Goal: Task Accomplishment & Management: Complete application form

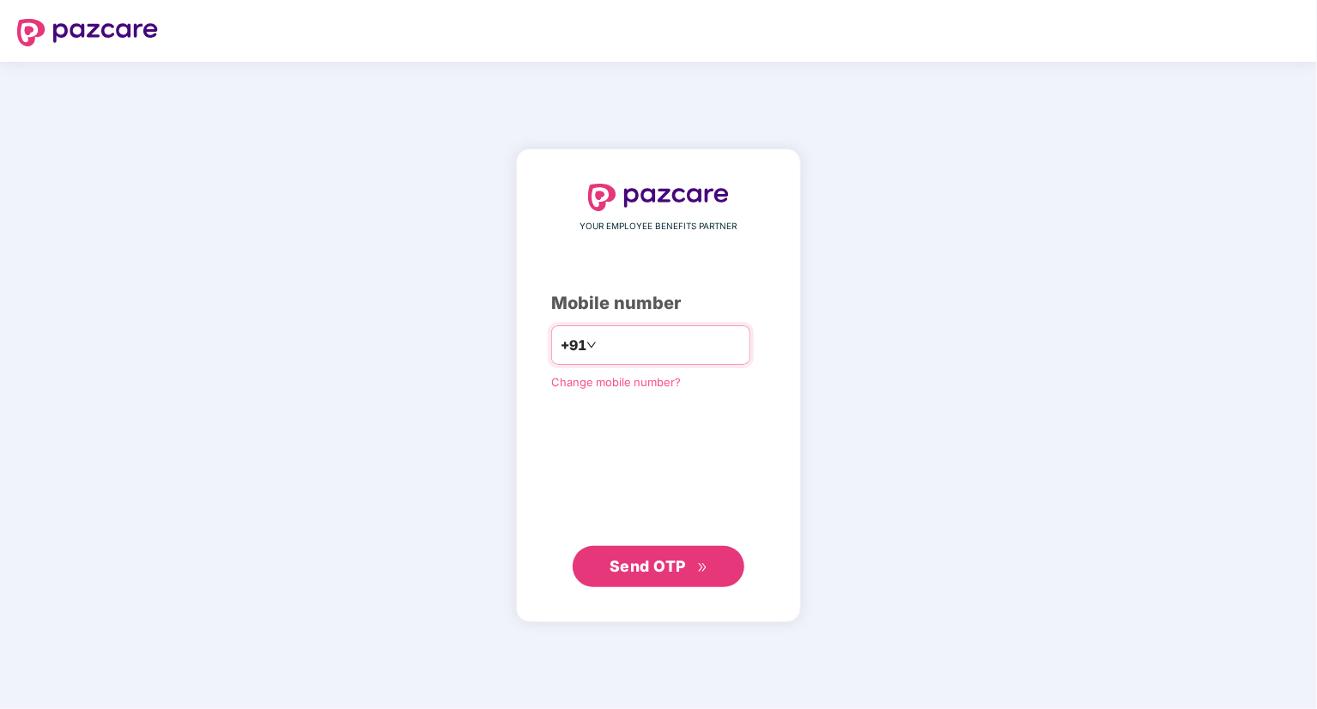
click at [691, 347] on input "number" at bounding box center [670, 344] width 141 height 27
type input "**********"
click at [687, 577] on span "Send OTP" at bounding box center [659, 566] width 99 height 24
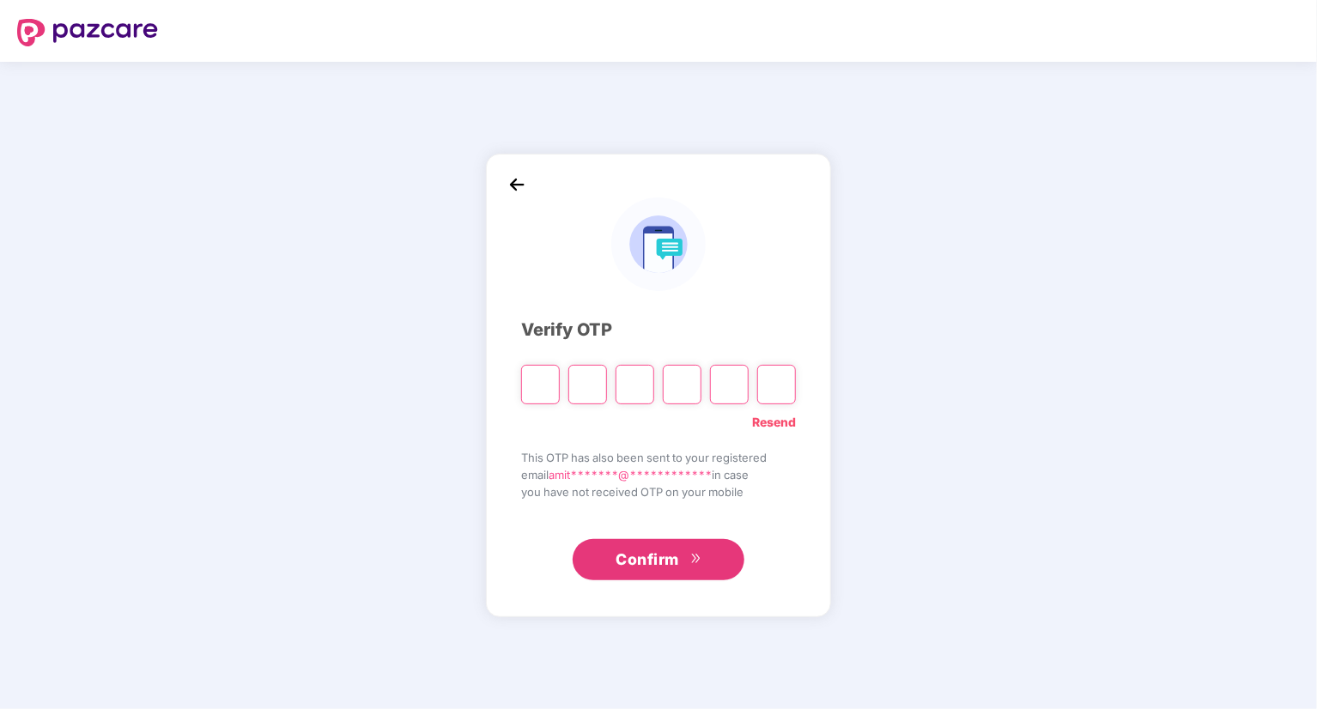
type input "*"
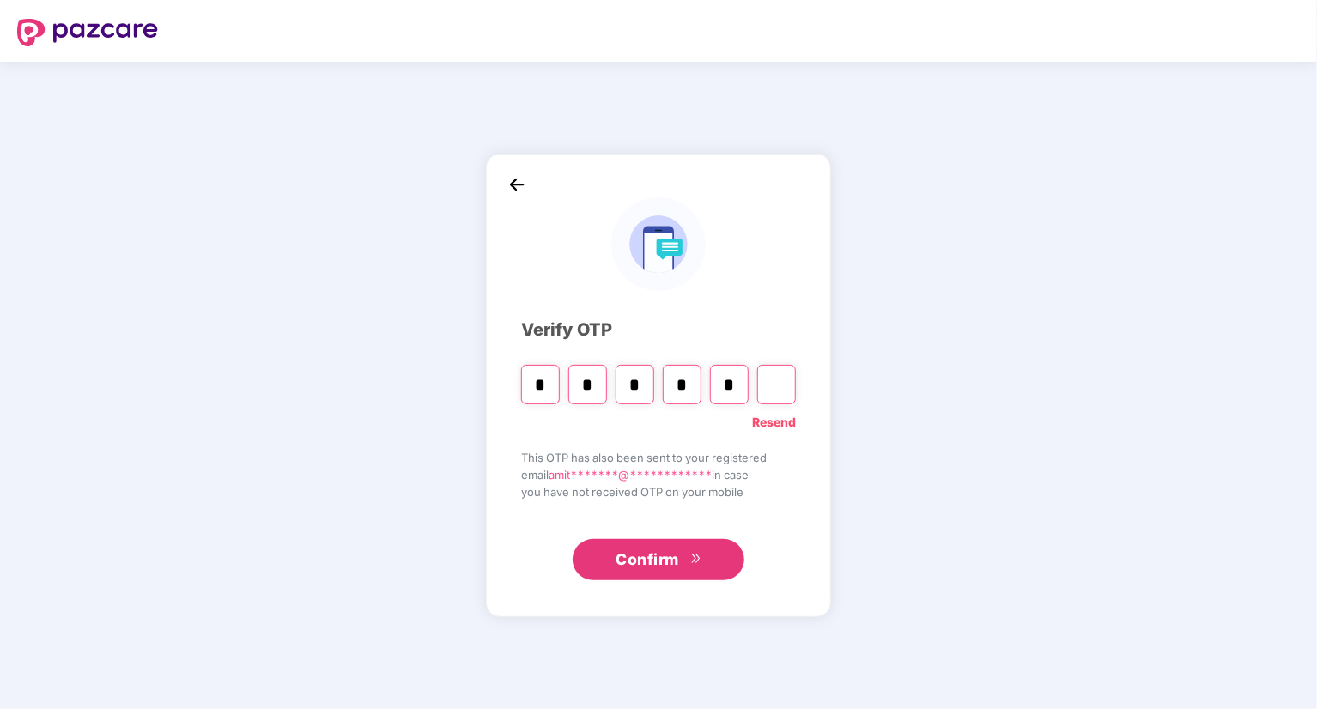
type input "*"
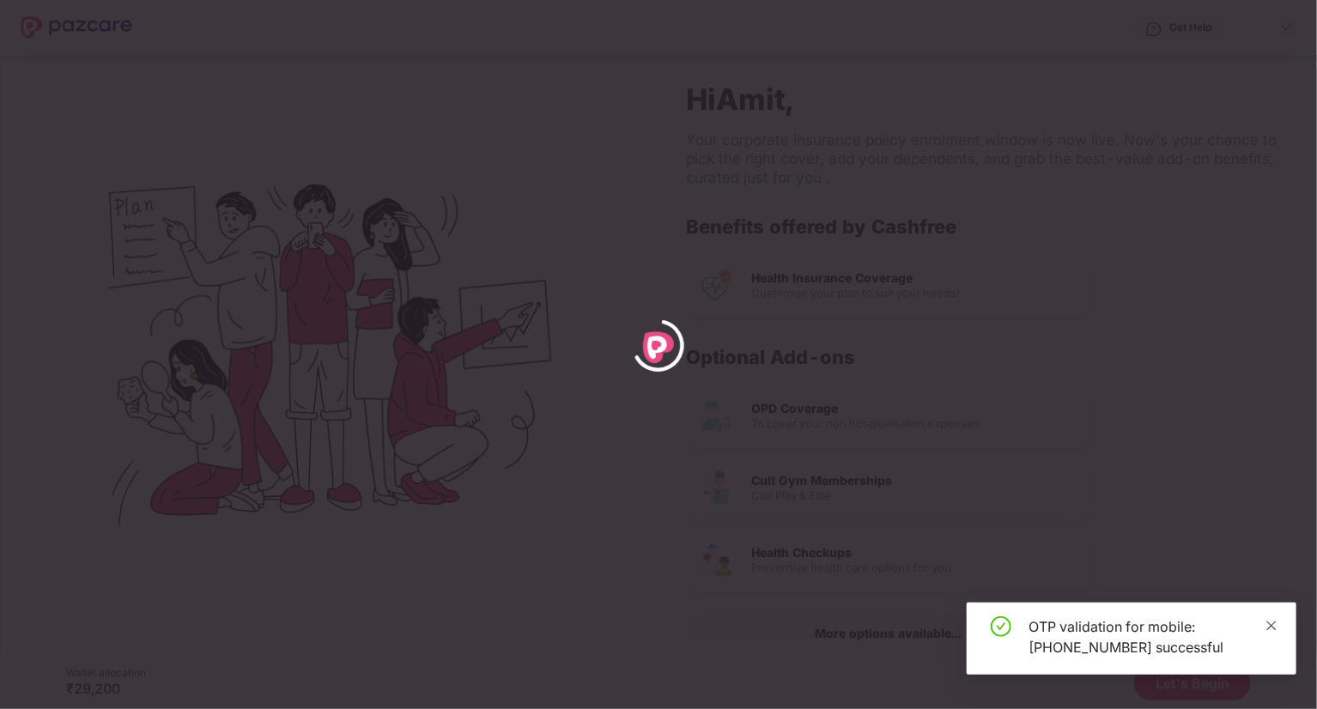
click at [1274, 630] on icon "close" at bounding box center [1272, 626] width 12 height 12
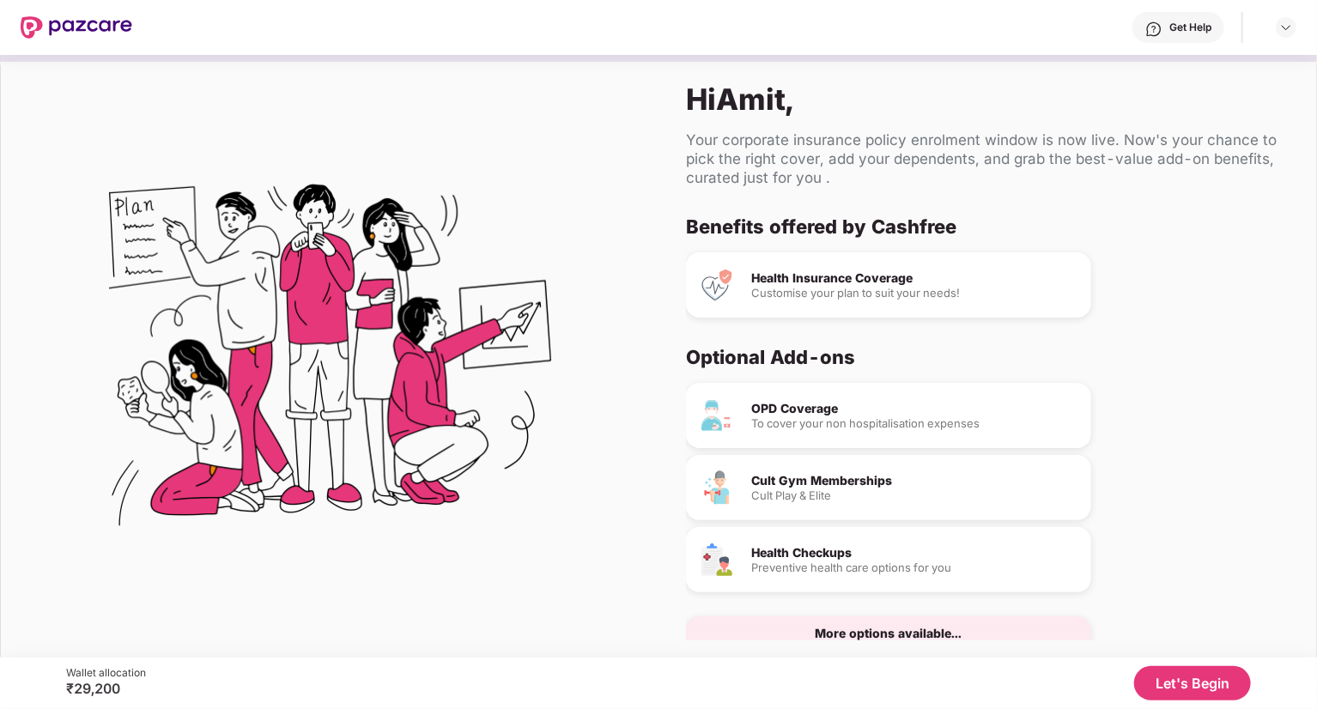
click at [1169, 688] on button "Let's Begin" at bounding box center [1192, 683] width 117 height 34
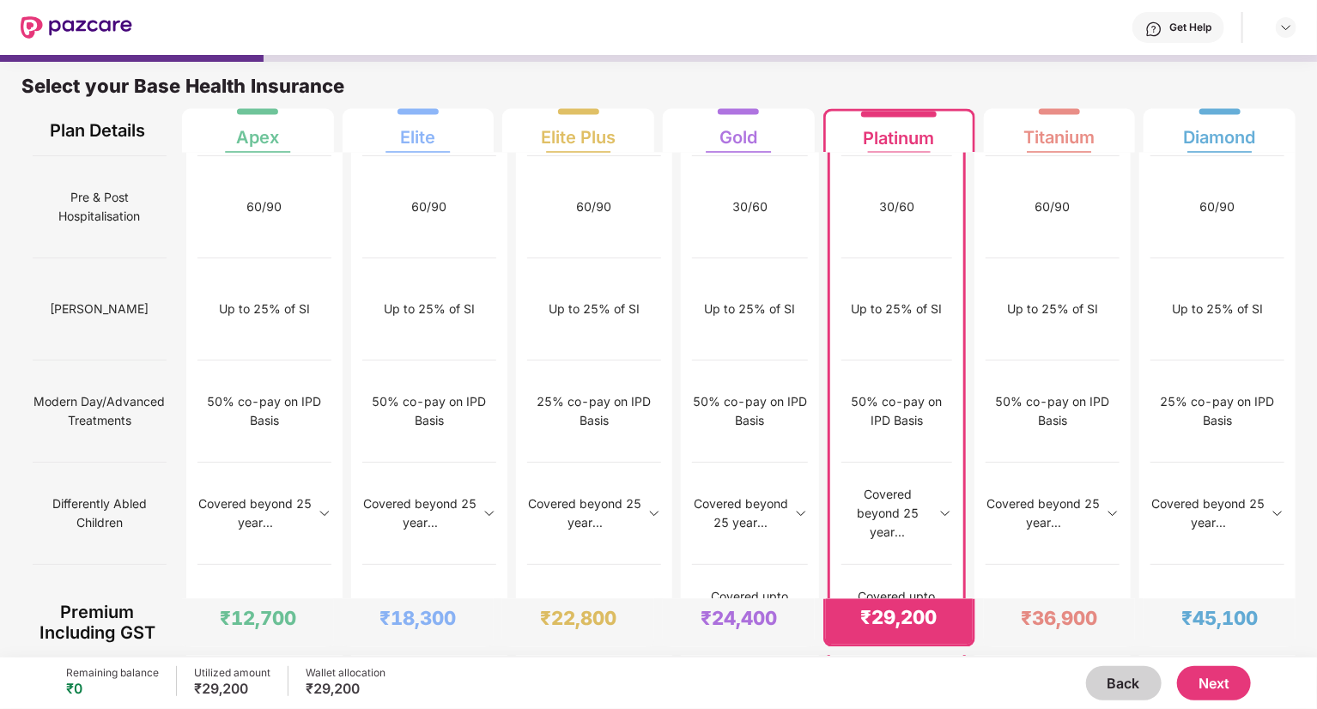
scroll to position [8, 0]
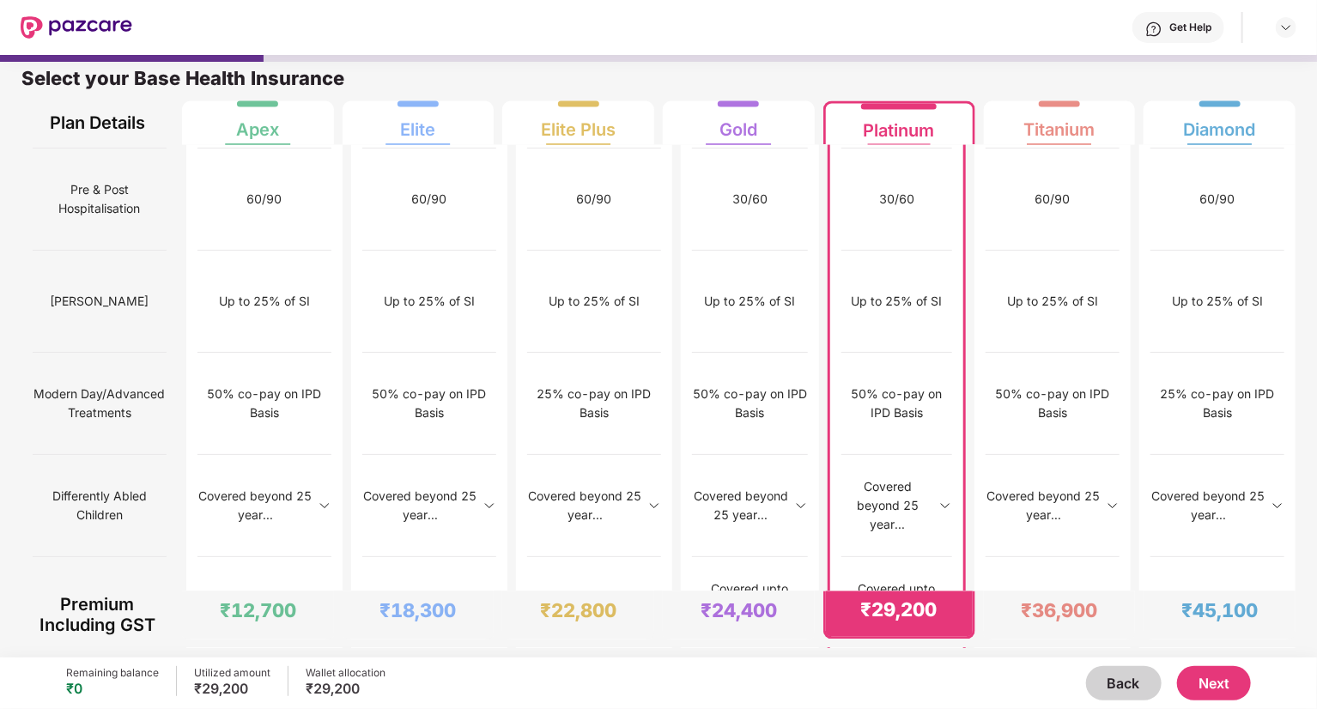
click at [1209, 687] on button "Next" at bounding box center [1214, 683] width 74 height 34
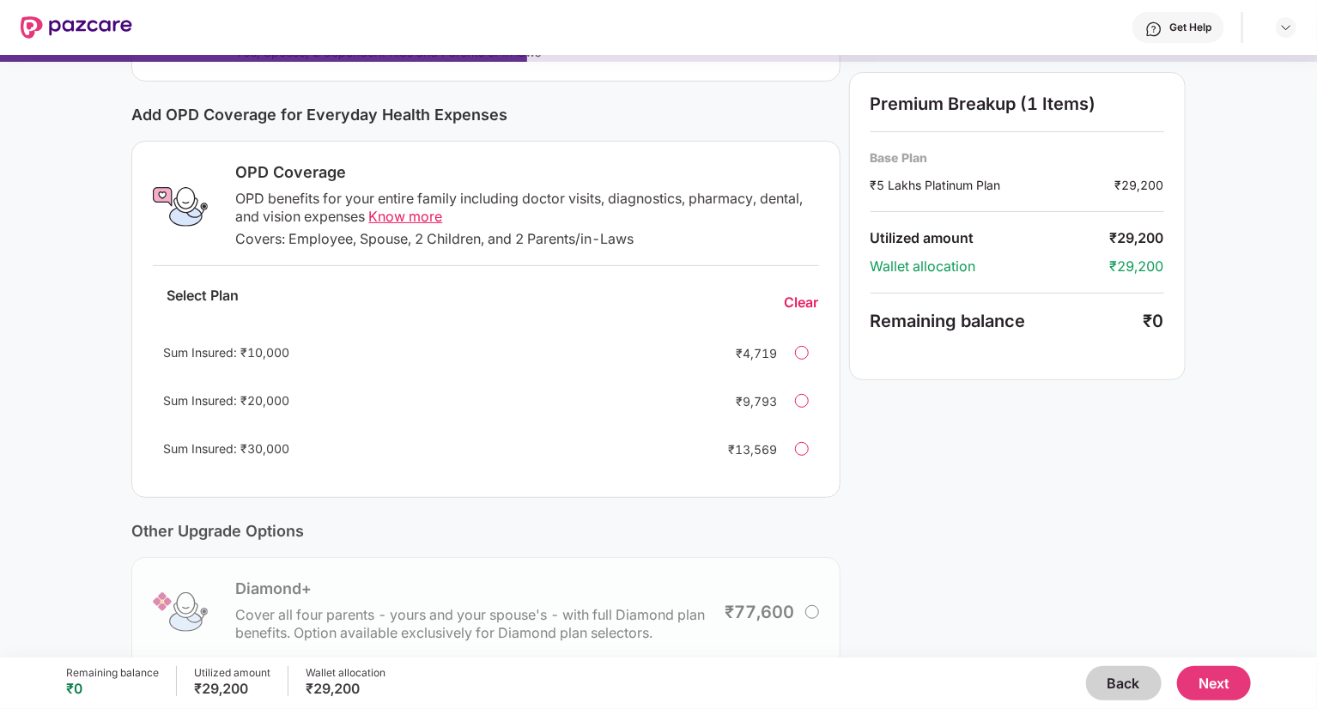
scroll to position [343, 0]
